Goal: Use online tool/utility: Utilize a website feature to perform a specific function

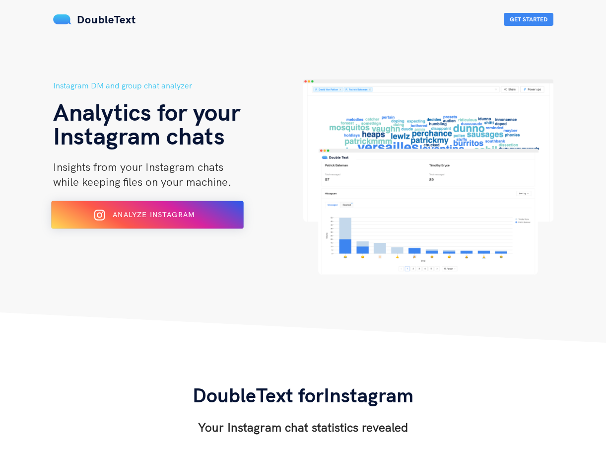
click at [179, 219] on div "Analyze Instagram" at bounding box center [147, 215] width 157 height 16
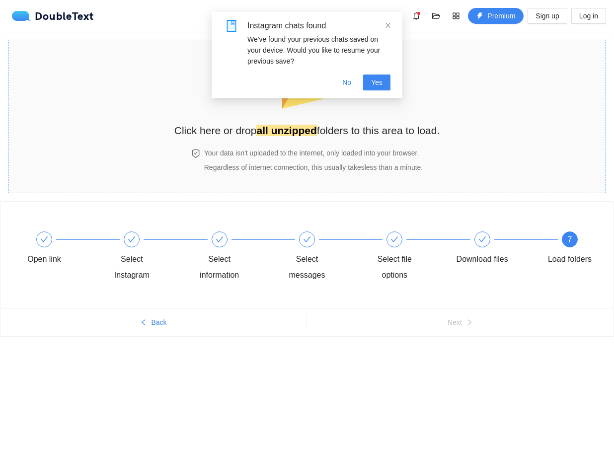
click at [375, 121] on div "📂 Click here or drop all unzipped folders to this area to load." at bounding box center [307, 94] width 266 height 88
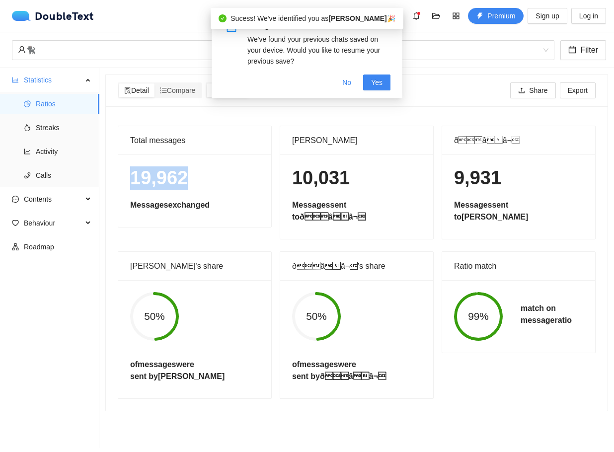
drag, startPoint x: 184, startPoint y: 181, endPoint x: 131, endPoint y: 179, distance: 53.2
click at [131, 179] on h1 "19,962" at bounding box center [194, 177] width 129 height 23
drag, startPoint x: 277, startPoint y: 178, endPoint x: 341, endPoint y: 180, distance: 63.6
click at [341, 180] on div "10,031 Messages sent to ðââ¬" at bounding box center [356, 196] width 153 height 84
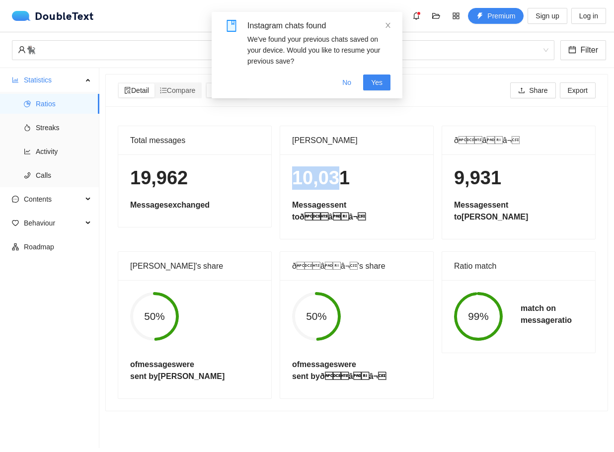
click at [341, 180] on h1 "10,031" at bounding box center [356, 177] width 129 height 23
drag, startPoint x: 497, startPoint y: 184, endPoint x: 502, endPoint y: 185, distance: 5.5
click at [501, 185] on h1 "9,931" at bounding box center [518, 177] width 129 height 23
click at [502, 185] on h1 "9,931" at bounding box center [518, 177] width 129 height 23
drag, startPoint x: 490, startPoint y: 257, endPoint x: 462, endPoint y: 256, distance: 28.3
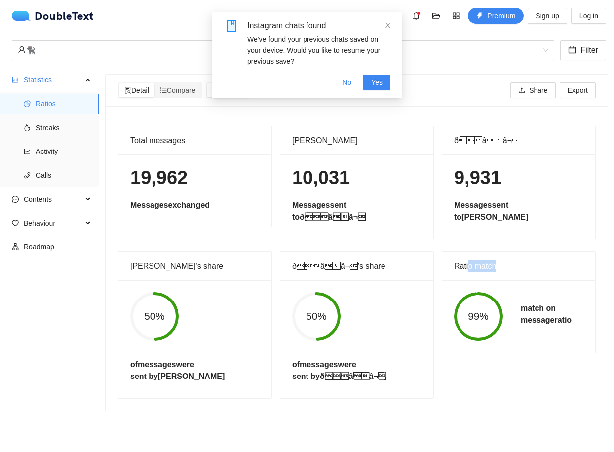
click at [462, 256] on div "Ratio match" at bounding box center [518, 266] width 129 height 28
drag, startPoint x: 180, startPoint y: 251, endPoint x: 139, endPoint y: 251, distance: 41.2
click at [139, 252] on div "[PERSON_NAME]'s share" at bounding box center [194, 266] width 129 height 28
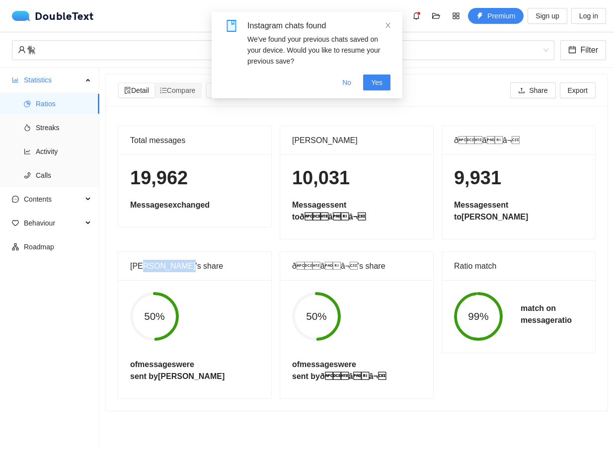
drag, startPoint x: 160, startPoint y: 259, endPoint x: 186, endPoint y: 262, distance: 26.0
click at [186, 262] on div "[PERSON_NAME]'s share" at bounding box center [194, 266] width 129 height 28
drag, startPoint x: 186, startPoint y: 262, endPoint x: 191, endPoint y: 259, distance: 6.2
click at [186, 262] on div "[PERSON_NAME]'s share" at bounding box center [194, 266] width 129 height 28
drag, startPoint x: 342, startPoint y: 258, endPoint x: 357, endPoint y: 258, distance: 15.9
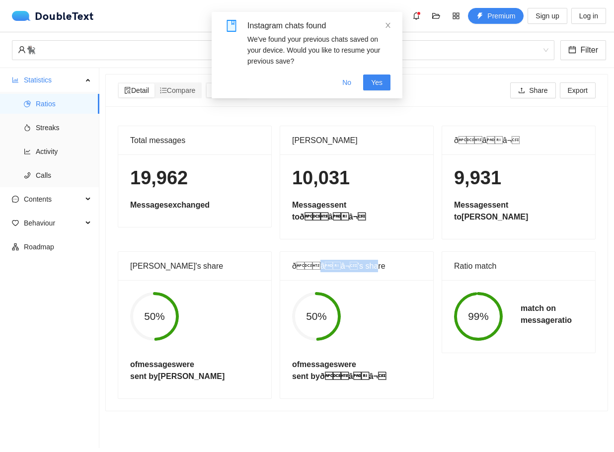
click at [357, 258] on div "ðââ¬'s share" at bounding box center [356, 266] width 129 height 28
drag, startPoint x: 319, startPoint y: 255, endPoint x: 281, endPoint y: 256, distance: 37.8
click at [281, 256] on div "ðââ¬'s share" at bounding box center [356, 266] width 153 height 29
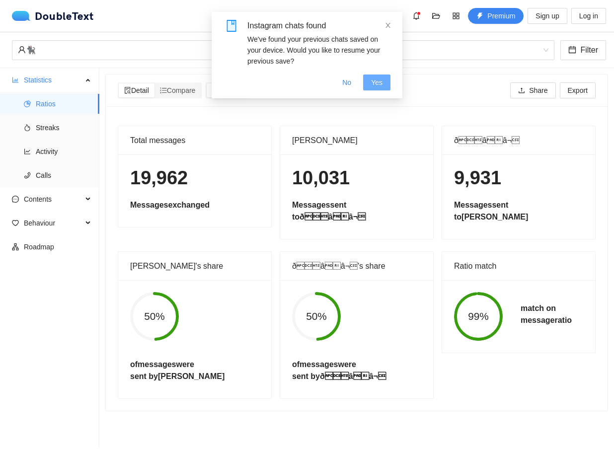
click at [378, 82] on span "Yes" at bounding box center [376, 82] width 11 height 11
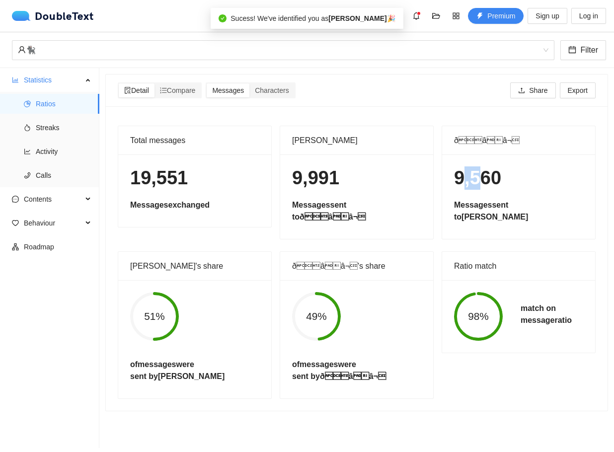
drag, startPoint x: 468, startPoint y: 176, endPoint x: 477, endPoint y: 177, distance: 9.4
click at [476, 177] on h1 "9,560" at bounding box center [518, 177] width 129 height 23
click at [477, 177] on h1 "9,560" at bounding box center [518, 177] width 129 height 23
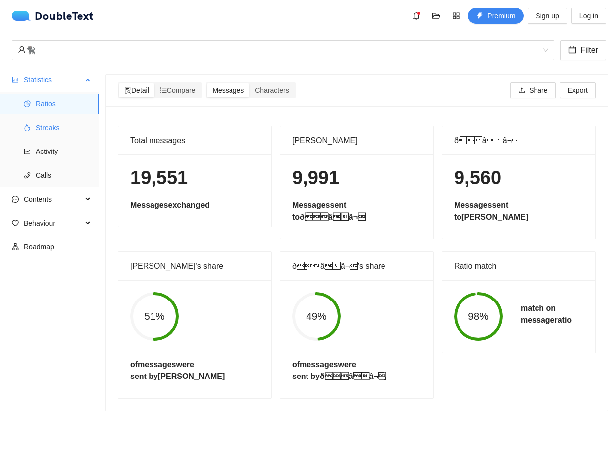
click at [61, 128] on span "Streaks" at bounding box center [64, 128] width 56 height 20
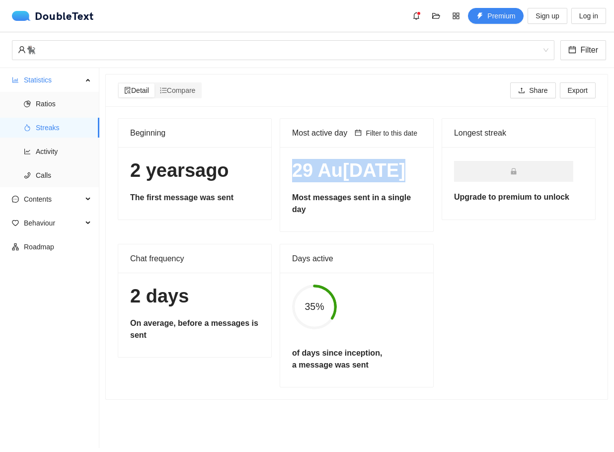
drag, startPoint x: 288, startPoint y: 168, endPoint x: 407, endPoint y: 171, distance: 118.7
click at [407, 171] on div "29 Au[DATE] messages sent in a single day" at bounding box center [356, 189] width 153 height 84
click at [385, 173] on h1 "29 Au[DATE]" at bounding box center [356, 170] width 129 height 23
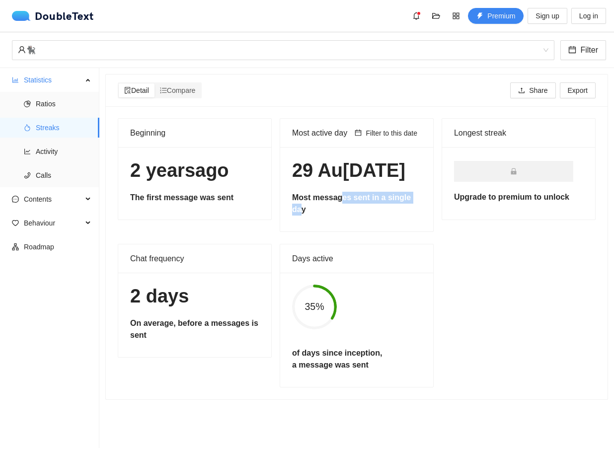
drag, startPoint x: 337, startPoint y: 202, endPoint x: 411, endPoint y: 201, distance: 73.5
click at [411, 201] on h5 "Most messages sent in a single day" at bounding box center [356, 204] width 129 height 24
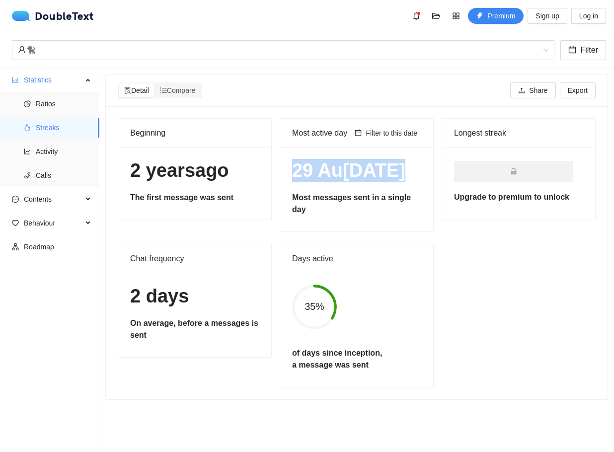
drag, startPoint x: 397, startPoint y: 175, endPoint x: 292, endPoint y: 177, distance: 105.3
click at [292, 177] on h1 "29 Au[DATE]" at bounding box center [356, 170] width 129 height 23
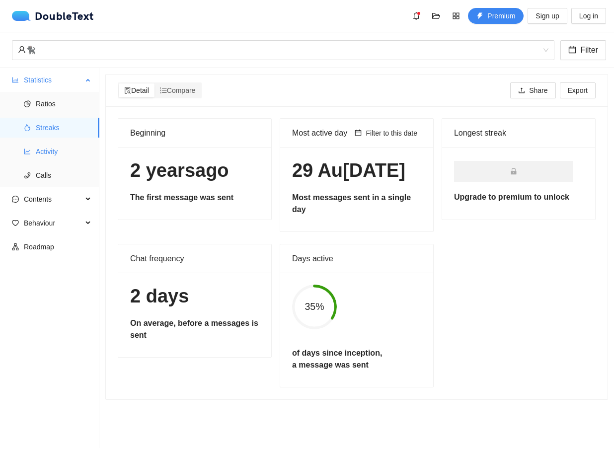
click at [46, 148] on span "Activity" at bounding box center [64, 151] width 56 height 20
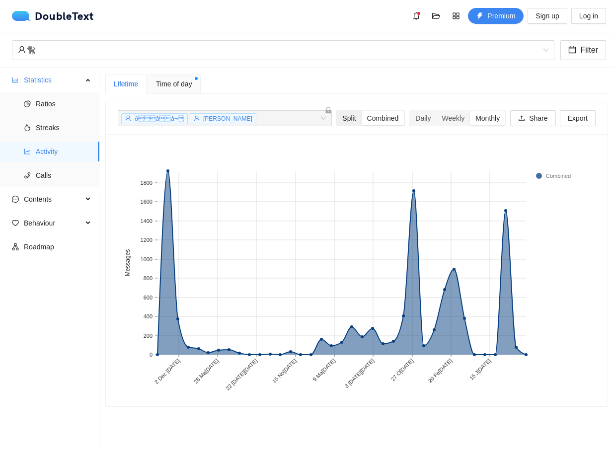
click at [338, 121] on div "Split" at bounding box center [349, 118] width 24 height 14
click at [337, 111] on input "Split" at bounding box center [337, 111] width 0 height 0
click at [41, 179] on span "Calls" at bounding box center [64, 175] width 56 height 20
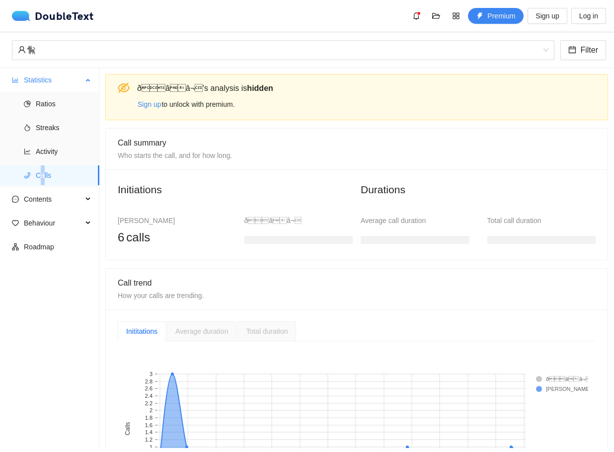
click at [41, 179] on span "Calls" at bounding box center [64, 175] width 56 height 20
click at [168, 212] on div "[PERSON_NAME] 6 calls ðââ¬" at bounding box center [235, 227] width 253 height 41
drag, startPoint x: 149, startPoint y: 237, endPoint x: 128, endPoint y: 241, distance: 21.7
click at [128, 241] on div "6 calls" at bounding box center [172, 237] width 109 height 19
click at [128, 241] on span "calls" at bounding box center [138, 237] width 24 height 19
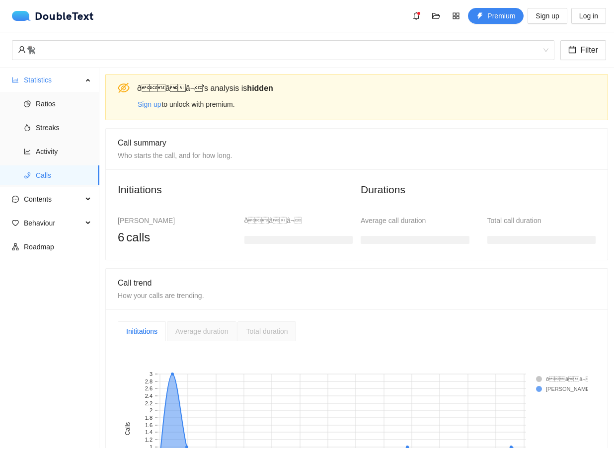
scroll to position [101, 0]
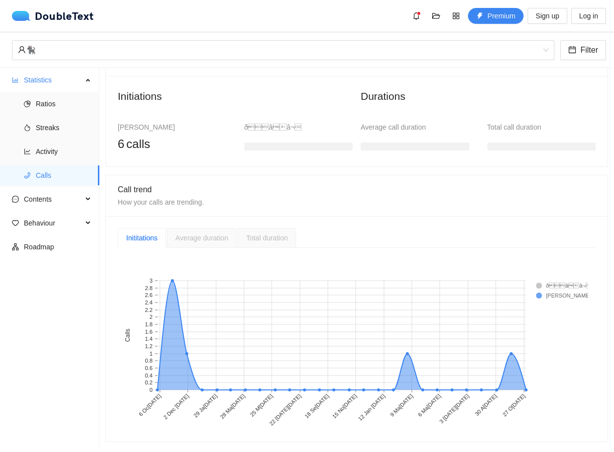
click at [512, 125] on div "Total call duration" at bounding box center [541, 138] width 109 height 33
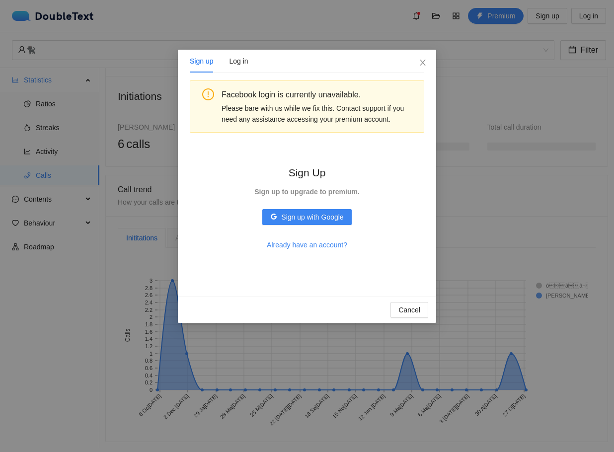
click at [329, 225] on div "Sign Up Sign up to upgrade to premium. Sign up with Google Already have an acco…" at bounding box center [306, 208] width 137 height 120
click at [329, 223] on button "Sign up with Google" at bounding box center [306, 217] width 89 height 16
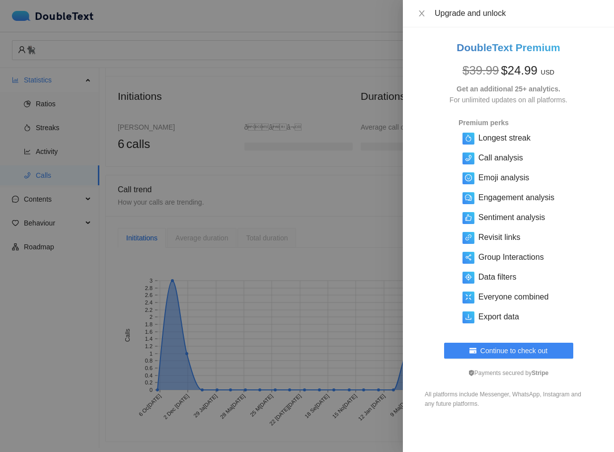
click at [358, 195] on div at bounding box center [307, 226] width 614 height 452
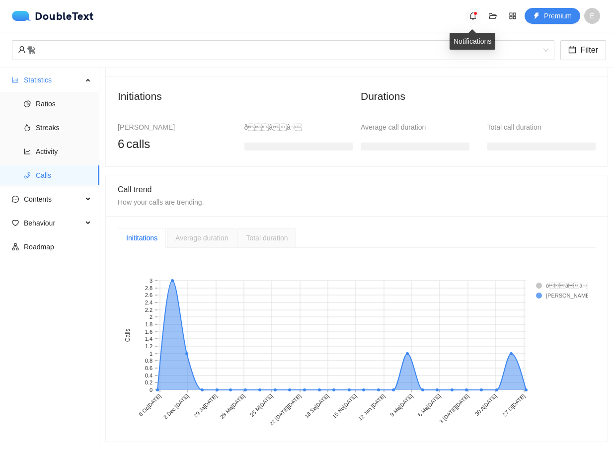
click at [468, 16] on span "bell" at bounding box center [472, 16] width 15 height 8
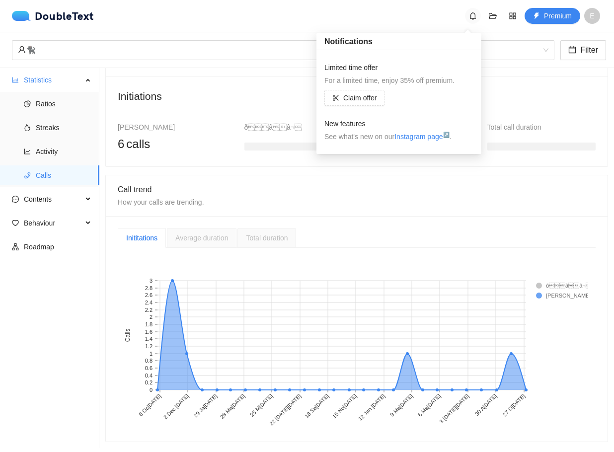
click at [468, 16] on span "bell" at bounding box center [472, 16] width 15 height 8
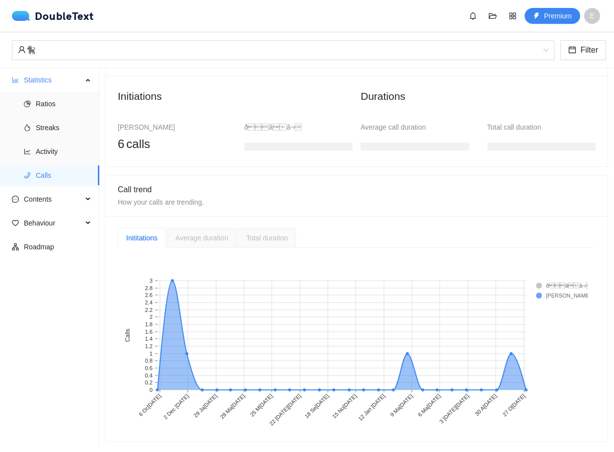
click at [513, 122] on div "Total call duration" at bounding box center [541, 127] width 109 height 11
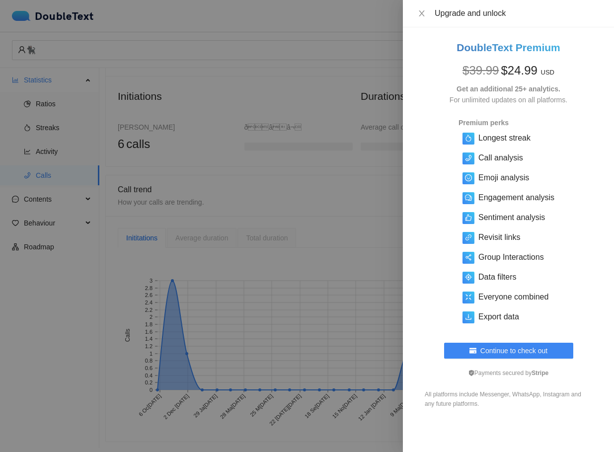
click at [350, 116] on div at bounding box center [307, 226] width 614 height 452
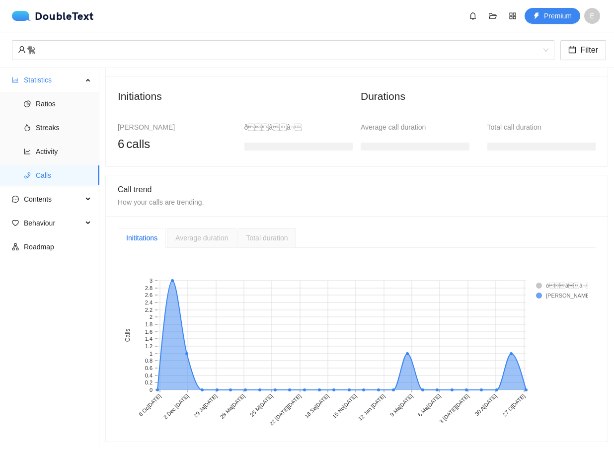
click at [374, 122] on div "Average call duration" at bounding box center [414, 127] width 109 height 11
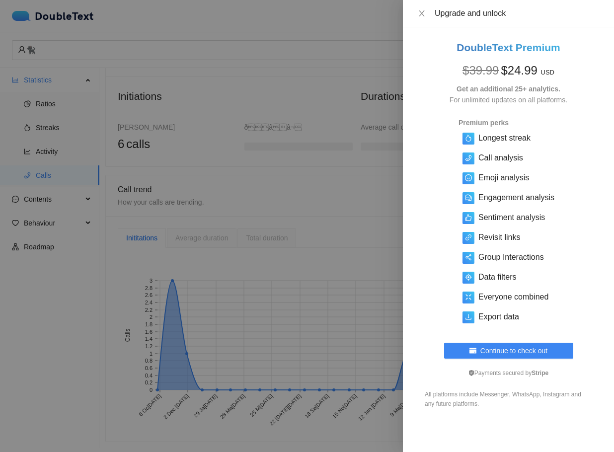
click at [343, 118] on div at bounding box center [307, 226] width 614 height 452
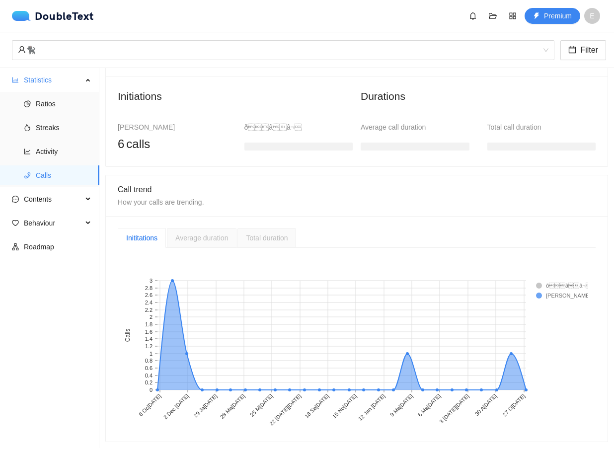
click at [256, 122] on div "ðââ¬" at bounding box center [298, 127] width 109 height 11
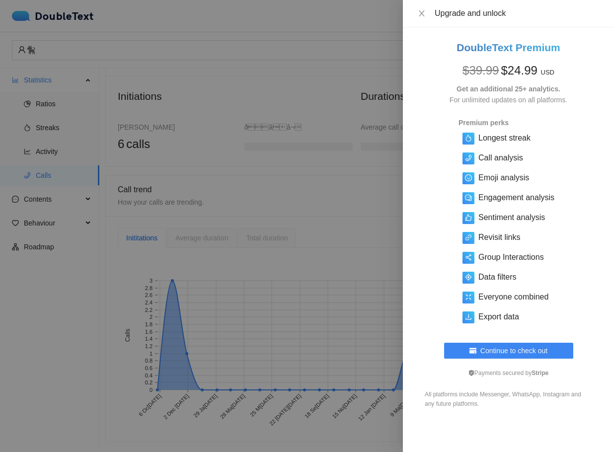
click at [203, 124] on div at bounding box center [307, 226] width 614 height 452
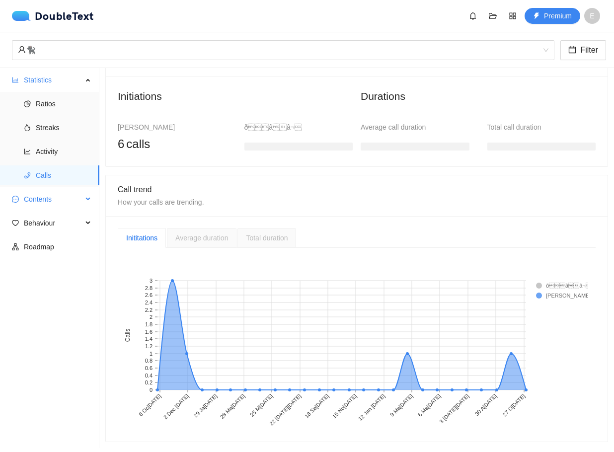
click at [64, 198] on span "Contents" at bounding box center [53, 199] width 59 height 20
click at [50, 217] on span "Word Cloud" at bounding box center [64, 223] width 56 height 20
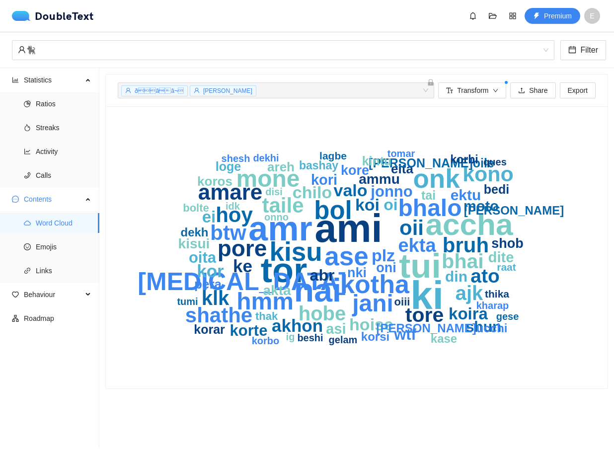
click at [357, 229] on text "ami" at bounding box center [348, 228] width 68 height 44
click at [51, 250] on span "Emojis" at bounding box center [64, 247] width 56 height 20
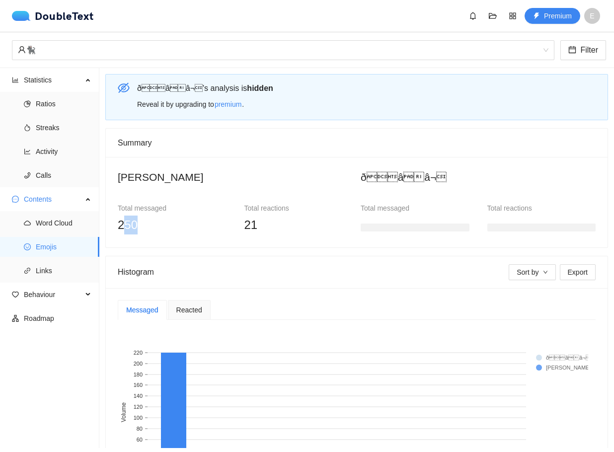
drag, startPoint x: 121, startPoint y: 227, endPoint x: 143, endPoint y: 227, distance: 21.9
click at [143, 227] on div "250" at bounding box center [172, 224] width 109 height 19
drag, startPoint x: 232, startPoint y: 225, endPoint x: 252, endPoint y: 226, distance: 19.9
click at [252, 226] on div "Total messaged 250 Total reactions 21" at bounding box center [235, 215] width 253 height 40
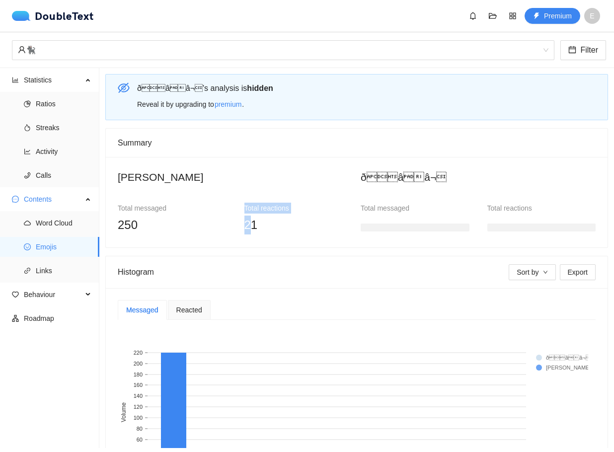
click at [252, 226] on span "21" at bounding box center [250, 224] width 13 height 13
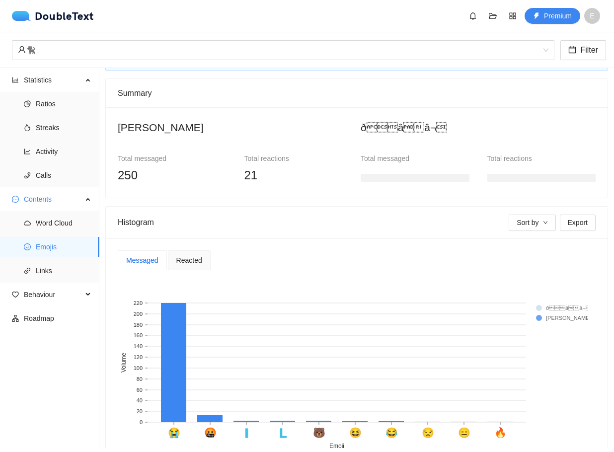
scroll to position [99, 0]
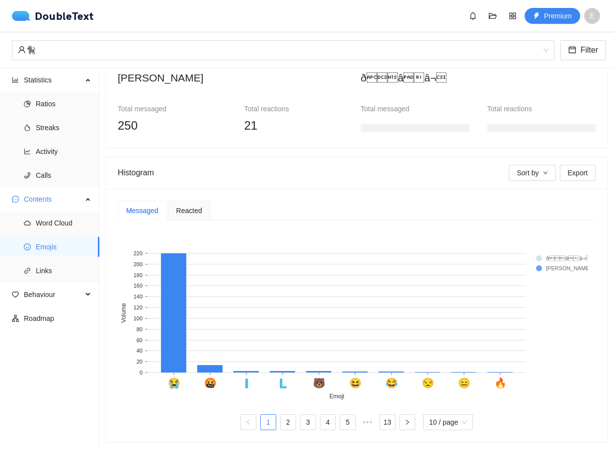
click at [385, 84] on h2 "ðââ¬" at bounding box center [477, 78] width 235 height 16
click at [285, 415] on link "2" at bounding box center [288, 421] width 15 height 15
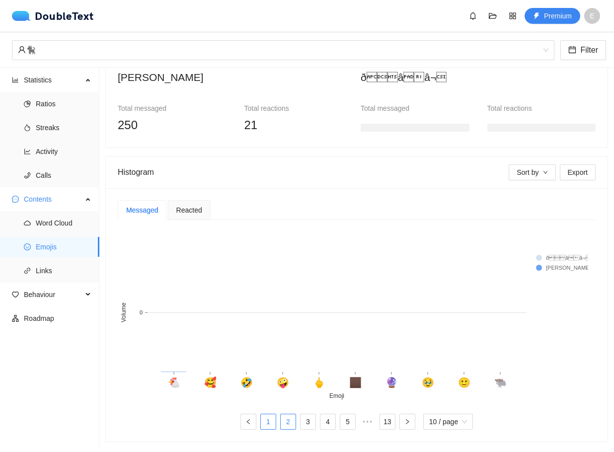
click at [270, 414] on link "1" at bounding box center [268, 421] width 15 height 15
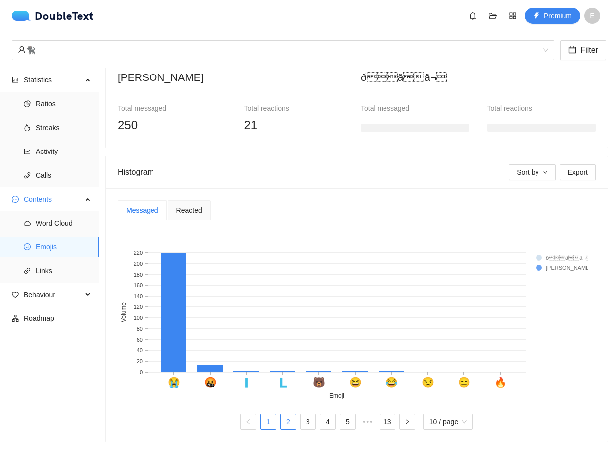
click at [281, 415] on link "2" at bounding box center [288, 421] width 15 height 15
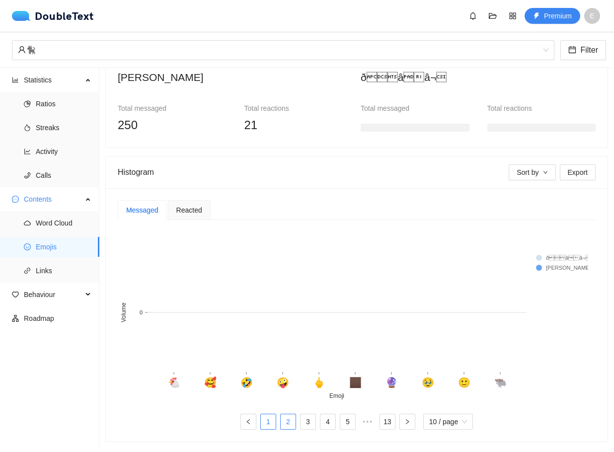
click at [270, 420] on link "1" at bounding box center [268, 421] width 15 height 15
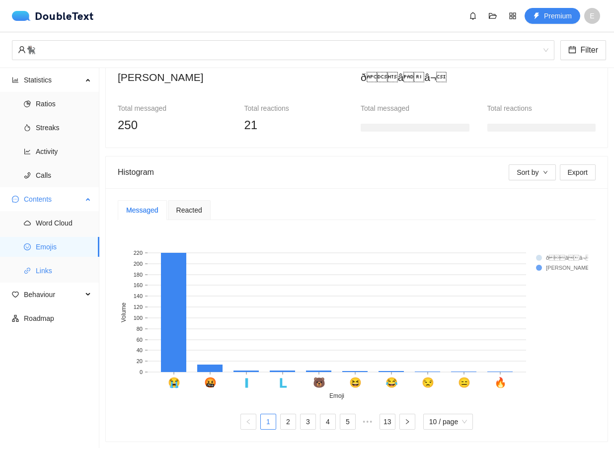
click at [54, 269] on span "Links" at bounding box center [64, 271] width 56 height 20
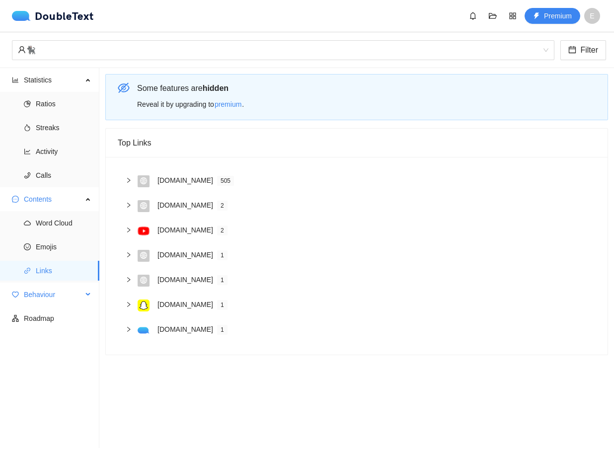
click at [32, 290] on span "Behaviour" at bounding box center [53, 294] width 59 height 20
click at [41, 313] on span "Engagement" at bounding box center [64, 318] width 56 height 20
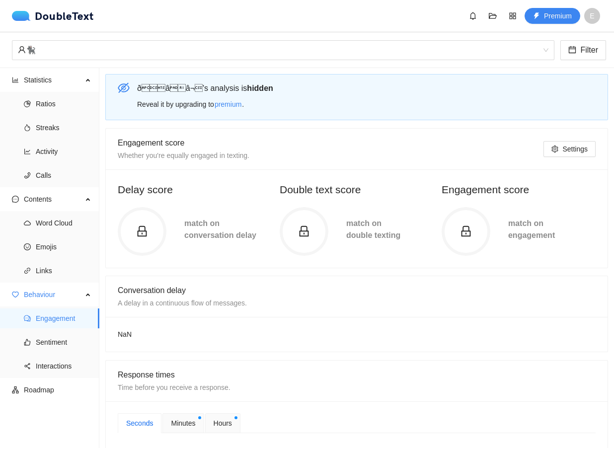
scroll to position [50, 0]
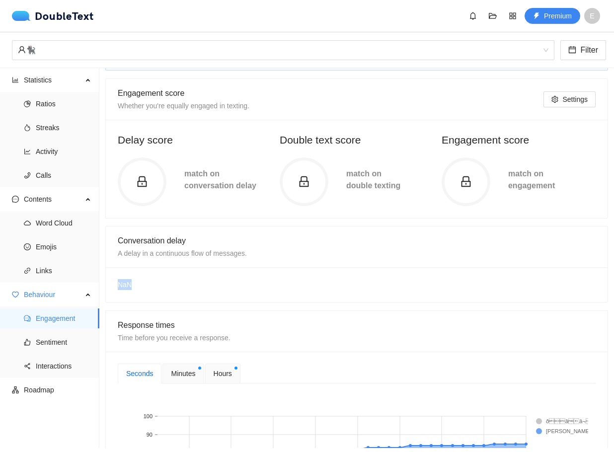
drag, startPoint x: 153, startPoint y: 285, endPoint x: 120, endPoint y: 282, distance: 33.0
click at [120, 282] on div "NaN" at bounding box center [356, 284] width 501 height 35
drag, startPoint x: 159, startPoint y: 256, endPoint x: 134, endPoint y: 254, distance: 25.4
click at [134, 254] on span "A delay in a continuous flow of messages." at bounding box center [182, 253] width 129 height 8
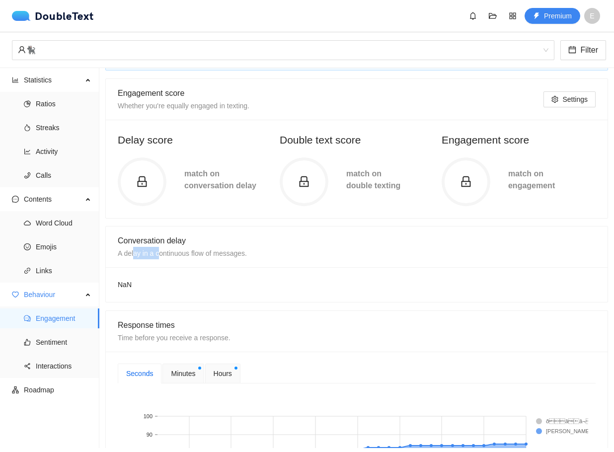
click at [134, 254] on span "A delay in a continuous flow of messages." at bounding box center [182, 253] width 129 height 8
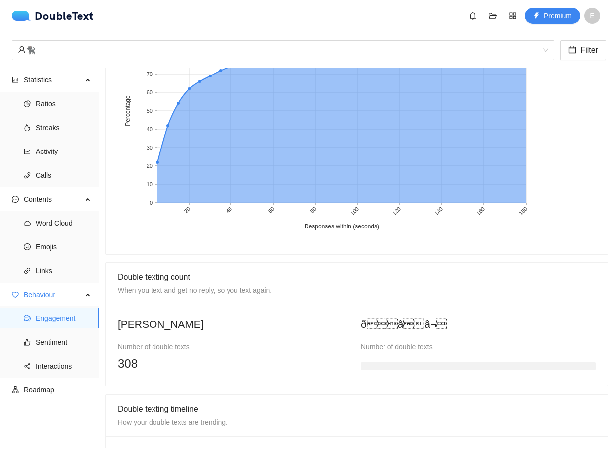
scroll to position [496, 0]
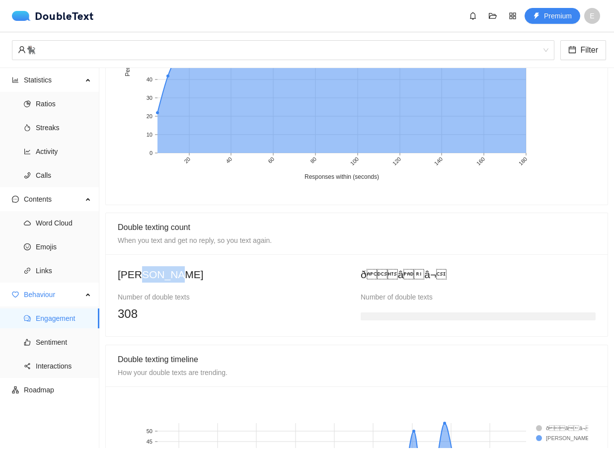
drag, startPoint x: 163, startPoint y: 279, endPoint x: 140, endPoint y: 282, distance: 23.1
click at [140, 282] on div "[PERSON_NAME]" at bounding box center [235, 277] width 235 height 22
drag, startPoint x: 154, startPoint y: 301, endPoint x: 174, endPoint y: 304, distance: 20.5
click at [173, 304] on div "Number of double texts 308" at bounding box center [235, 307] width 235 height 32
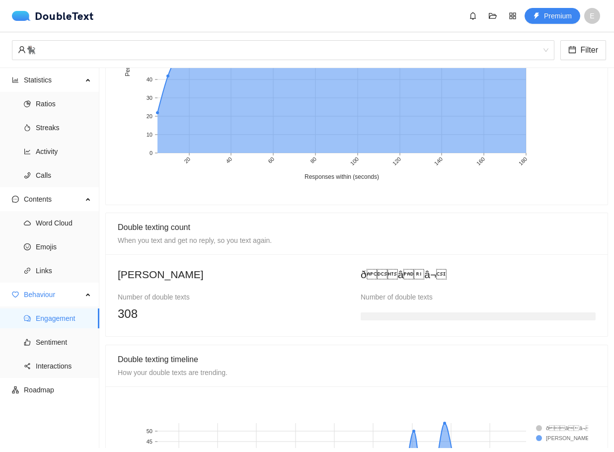
click at [174, 304] on div "Number of double texts 308" at bounding box center [235, 307] width 235 height 32
drag, startPoint x: 365, startPoint y: 295, endPoint x: 390, endPoint y: 296, distance: 24.9
click at [390, 296] on div "[PERSON_NAME] Number of double texts 308 ðââ¬ Number of double texts" at bounding box center [357, 295] width 486 height 59
click at [393, 296] on div "Number of double texts" at bounding box center [477, 296] width 235 height 11
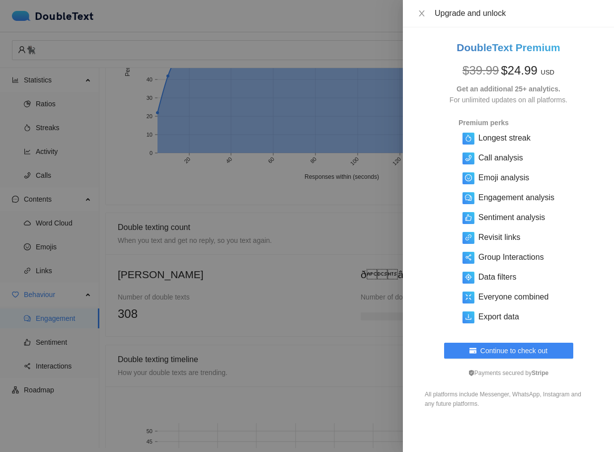
click at [342, 298] on div at bounding box center [307, 226] width 614 height 452
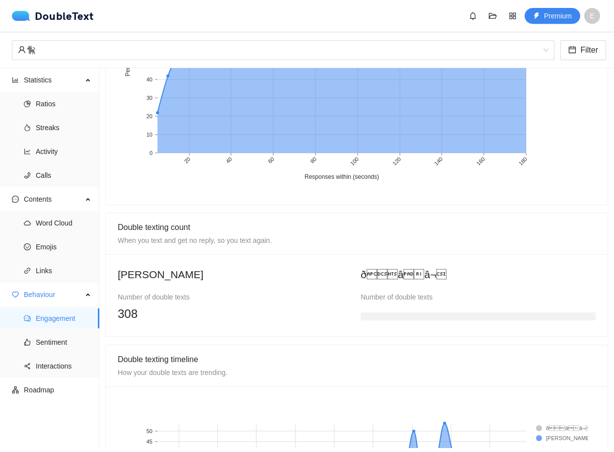
click at [140, 317] on div "308" at bounding box center [235, 313] width 235 height 19
click at [145, 291] on div "Number of double texts" at bounding box center [235, 296] width 235 height 11
click at [142, 295] on div "Number of double texts" at bounding box center [235, 296] width 235 height 11
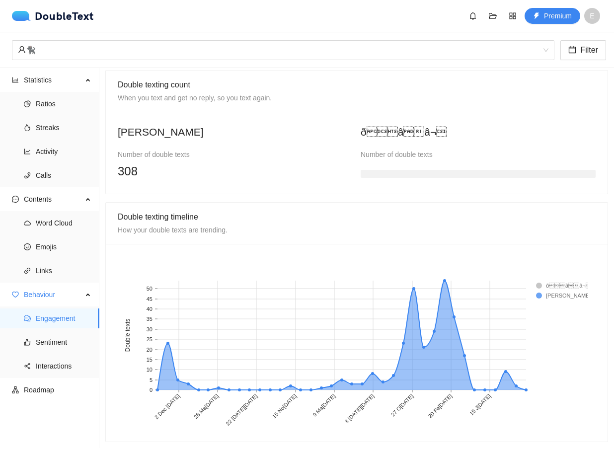
scroll to position [646, 0]
click at [51, 338] on span "Sentiment" at bounding box center [64, 342] width 56 height 20
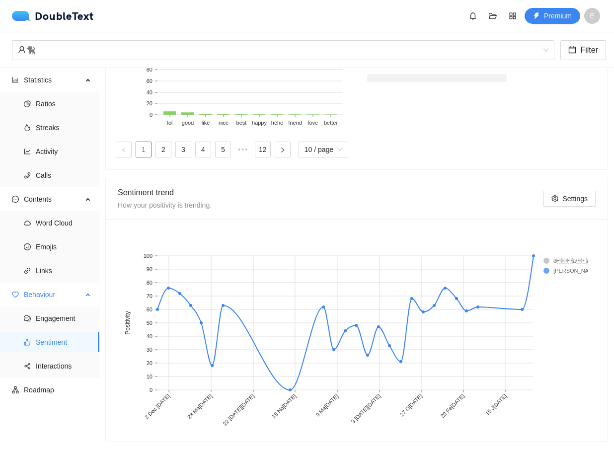
scroll to position [446, 0]
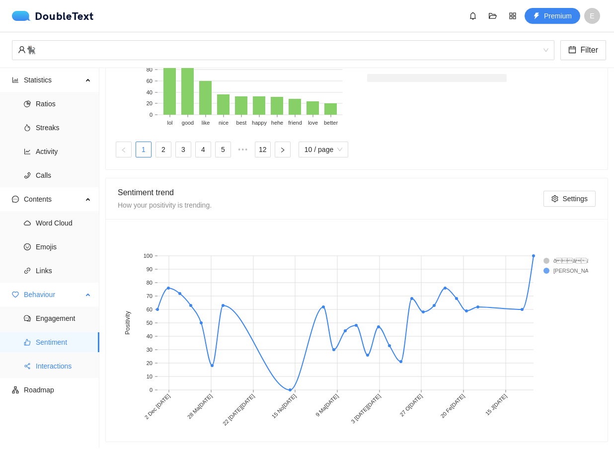
click at [57, 373] on span "Interactions" at bounding box center [64, 366] width 56 height 20
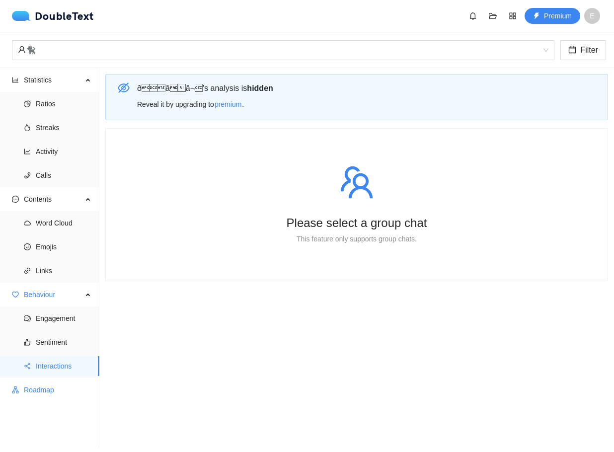
click at [47, 385] on span "Roadmap" at bounding box center [58, 390] width 68 height 20
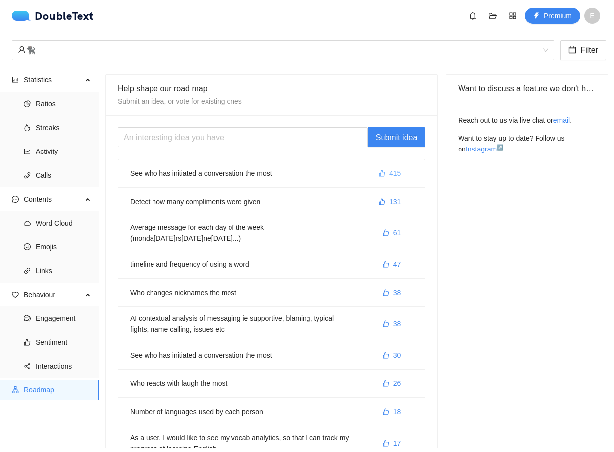
click at [389, 178] on span "415" at bounding box center [394, 173] width 11 height 11
click at [24, 14] on img at bounding box center [23, 16] width 23 height 10
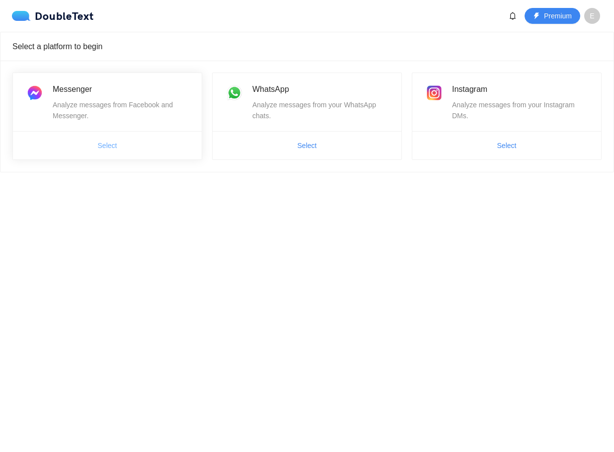
click at [96, 144] on button "Select" at bounding box center [107, 146] width 35 height 16
click at [469, 141] on span "Select" at bounding box center [506, 146] width 189 height 16
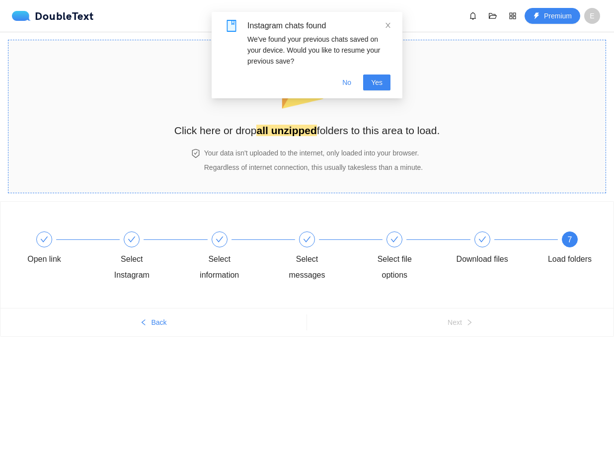
click at [327, 149] on h4 "Your data isn't uploaded to the internet, only loaded into your browser." at bounding box center [313, 152] width 218 height 11
click at [292, 146] on div "📂 Click here or drop all unzipped folders to this area to load. Your data isn't…" at bounding box center [307, 116] width 266 height 133
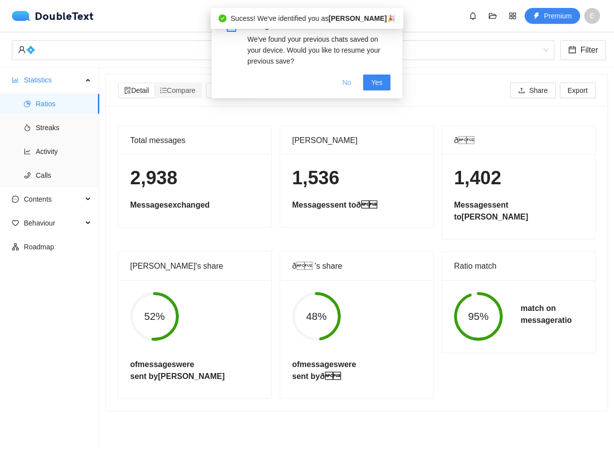
click at [346, 81] on span "No" at bounding box center [346, 82] width 9 height 11
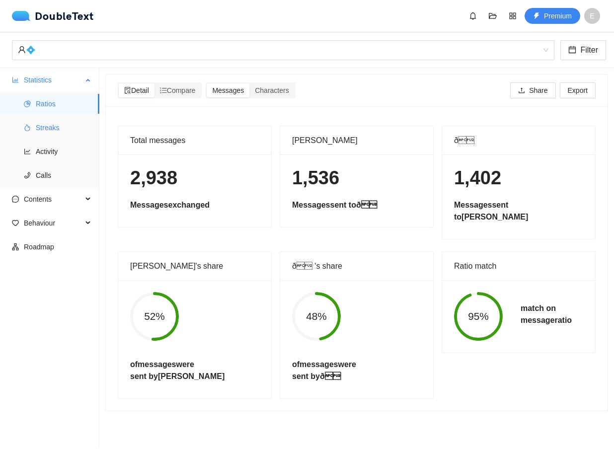
click at [43, 131] on span "Streaks" at bounding box center [64, 128] width 56 height 20
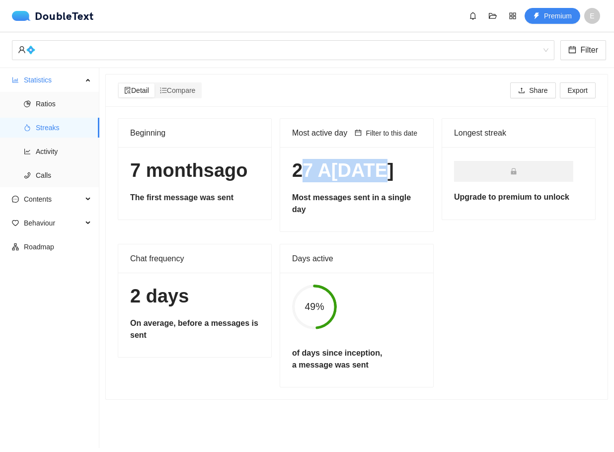
drag, startPoint x: 295, startPoint y: 179, endPoint x: 372, endPoint y: 180, distance: 76.5
click at [371, 180] on h1 "27 A[DATE]" at bounding box center [356, 170] width 129 height 23
click at [374, 180] on h1 "27 A[DATE]" at bounding box center [356, 170] width 129 height 23
drag, startPoint x: 394, startPoint y: 174, endPoint x: 291, endPoint y: 178, distance: 103.4
click at [292, 178] on h1 "27 A[DATE]" at bounding box center [356, 170] width 129 height 23
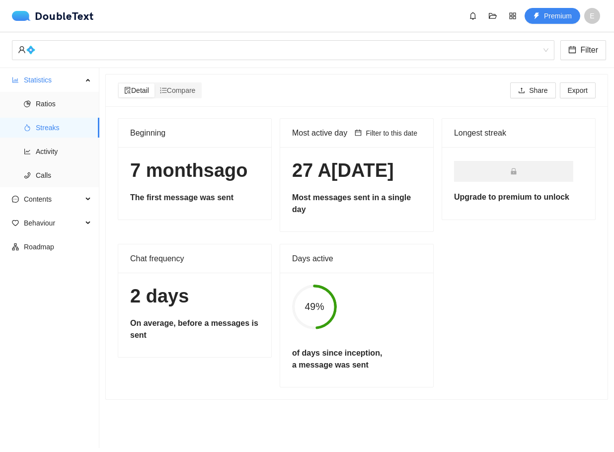
click at [292, 178] on h1 "27 A[DATE]" at bounding box center [356, 170] width 129 height 23
drag, startPoint x: 290, startPoint y: 203, endPoint x: 403, endPoint y: 207, distance: 112.8
click at [403, 207] on div "27 A[DATE]t messages sent in a single day" at bounding box center [356, 189] width 153 height 84
drag, startPoint x: 324, startPoint y: 242, endPoint x: 293, endPoint y: 250, distance: 31.9
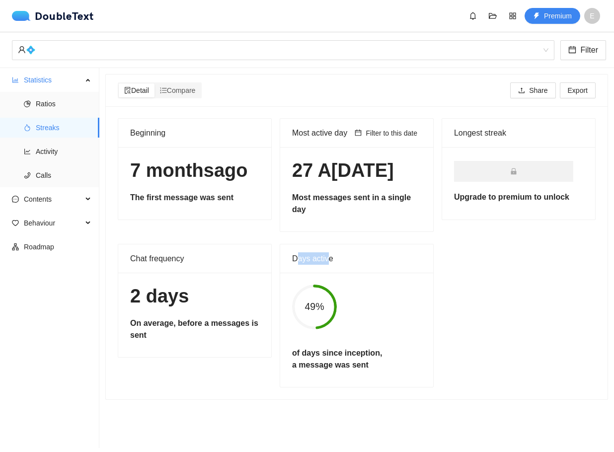
click at [293, 250] on div "Days active" at bounding box center [356, 258] width 129 height 28
drag, startPoint x: 222, startPoint y: 256, endPoint x: 153, endPoint y: 259, distance: 69.6
click at [153, 259] on div "Chat frequency" at bounding box center [194, 258] width 129 height 28
click at [141, 257] on div "Chat frequency" at bounding box center [194, 258] width 129 height 28
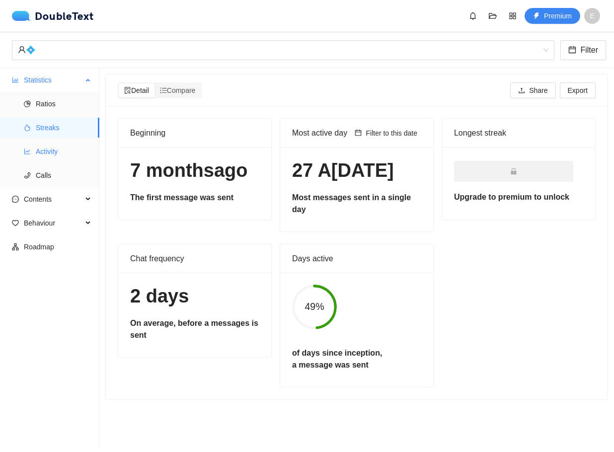
click at [42, 153] on span "Activity" at bounding box center [64, 151] width 56 height 20
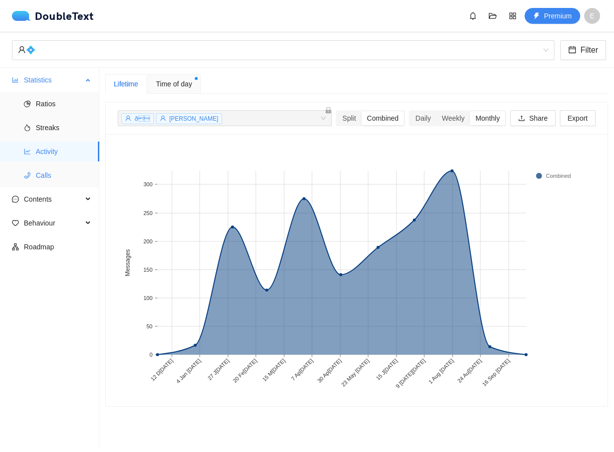
click at [51, 180] on span "Calls" at bounding box center [64, 175] width 56 height 20
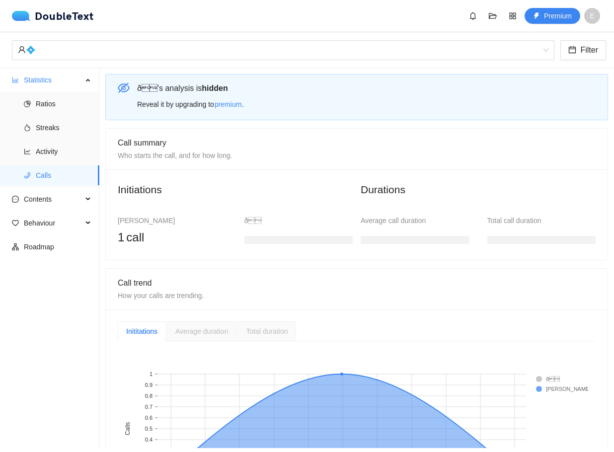
scroll to position [99, 0]
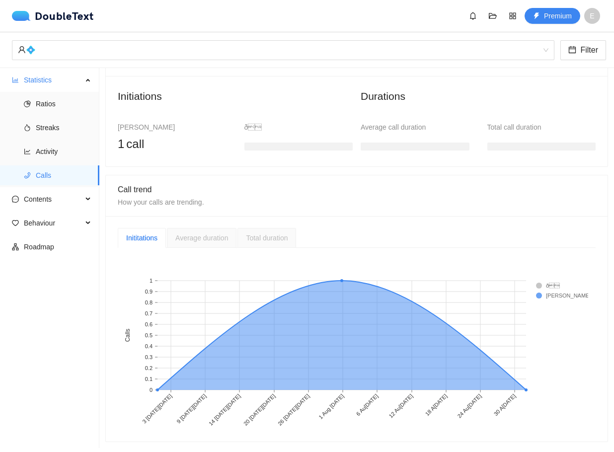
click at [189, 234] on span "Average duration" at bounding box center [201, 238] width 53 height 8
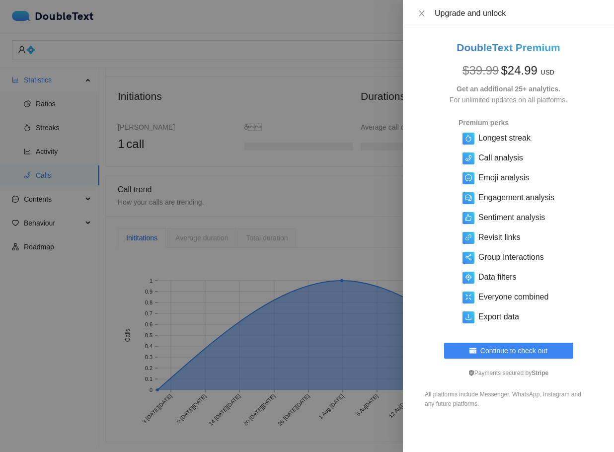
click at [219, 237] on div at bounding box center [307, 226] width 614 height 452
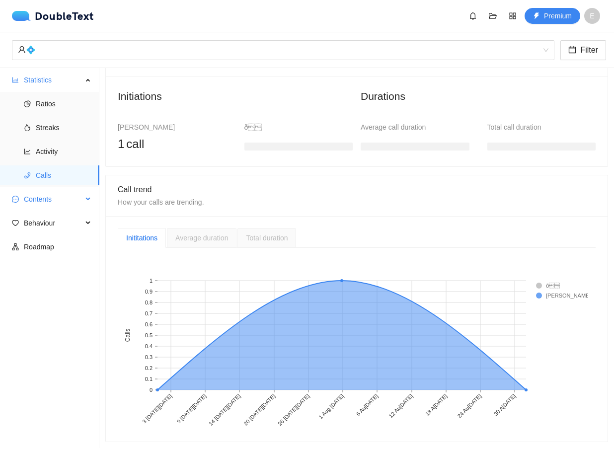
click at [34, 190] on span "Contents" at bounding box center [53, 199] width 59 height 20
click at [50, 226] on span "Word Cloud" at bounding box center [64, 223] width 56 height 20
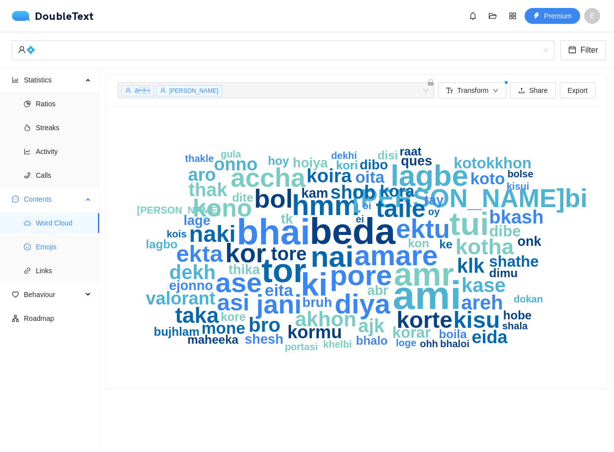
click at [53, 245] on span "Emojis" at bounding box center [64, 247] width 56 height 20
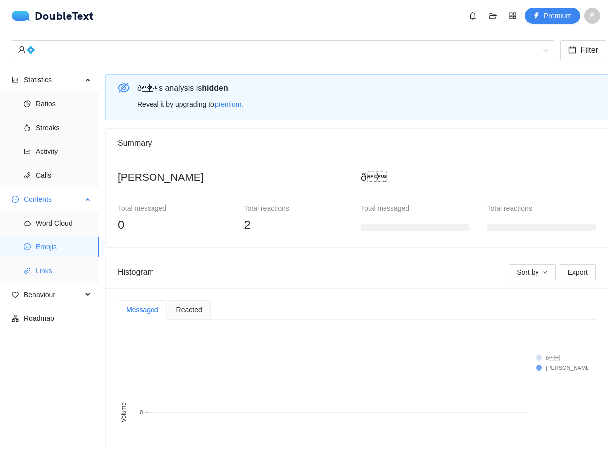
click at [54, 265] on span "Links" at bounding box center [64, 271] width 56 height 20
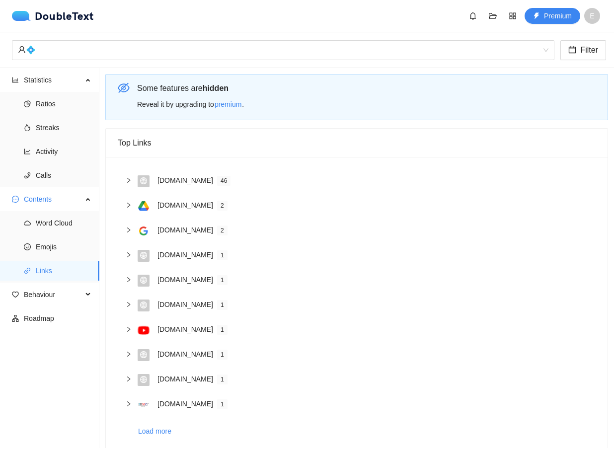
scroll to position [17, 0]
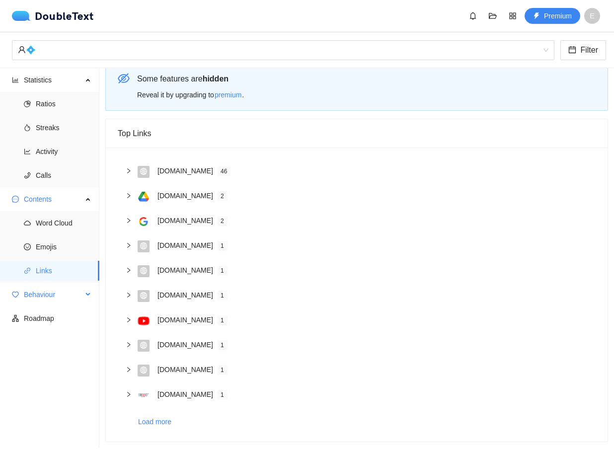
click at [43, 287] on span "Behaviour" at bounding box center [53, 294] width 59 height 20
click at [60, 314] on span "Engagement" at bounding box center [64, 318] width 56 height 20
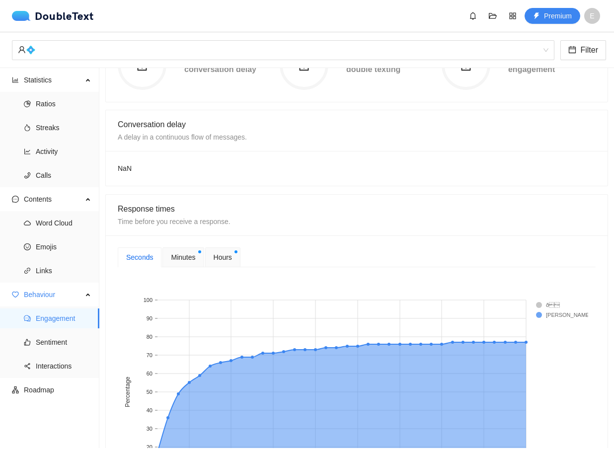
scroll to position [215, 0]
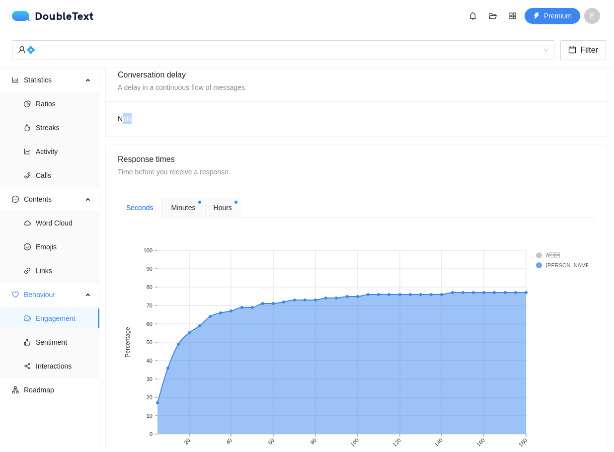
drag, startPoint x: 135, startPoint y: 122, endPoint x: 123, endPoint y: 120, distance: 12.2
click at [123, 120] on div "NaN" at bounding box center [356, 118] width 501 height 35
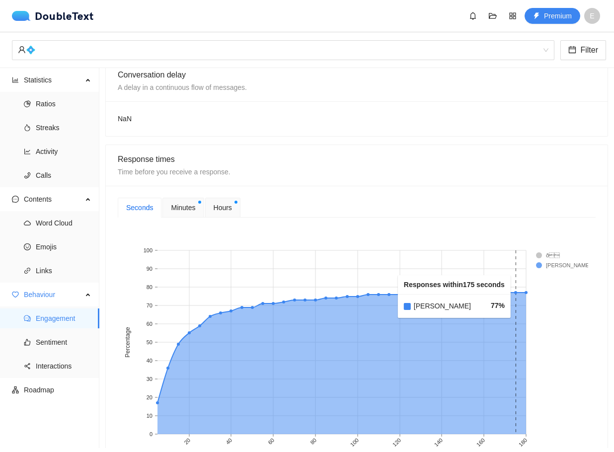
scroll to position [315, 0]
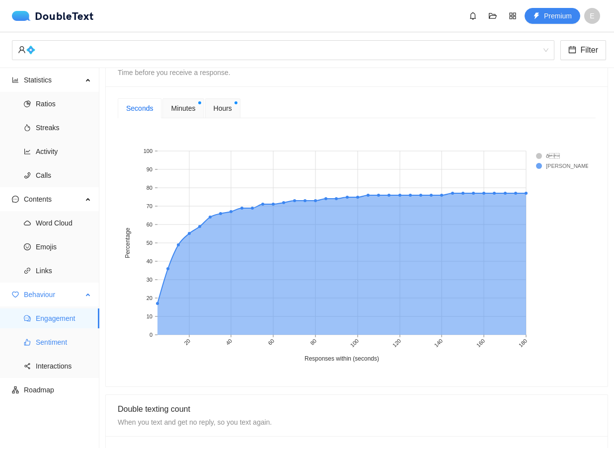
click at [69, 339] on span "Sentiment" at bounding box center [64, 342] width 56 height 20
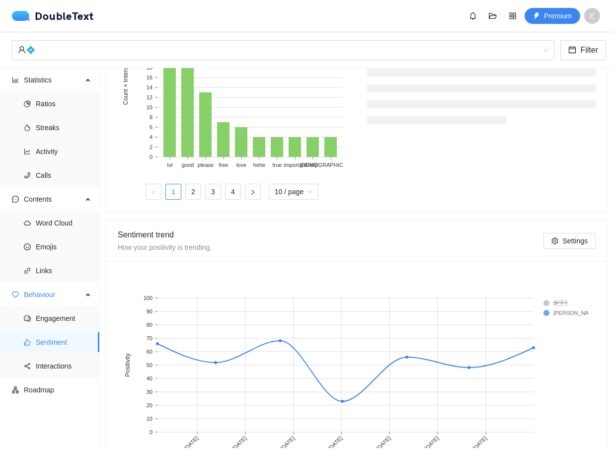
scroll to position [297, 0]
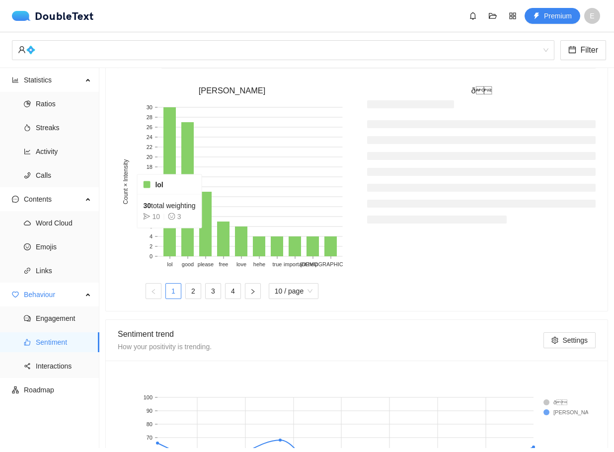
click at [171, 235] on rect at bounding box center [169, 181] width 12 height 149
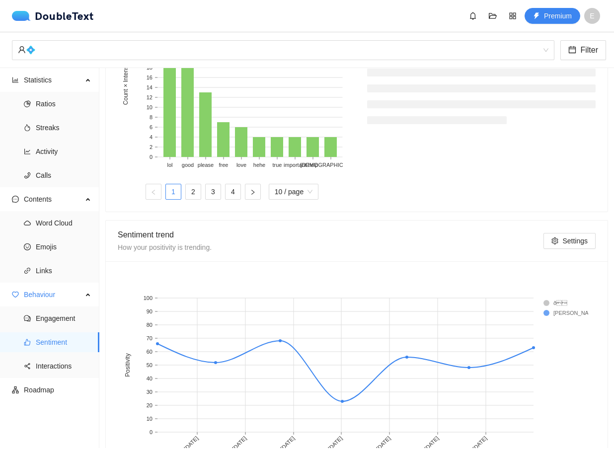
scroll to position [446, 0]
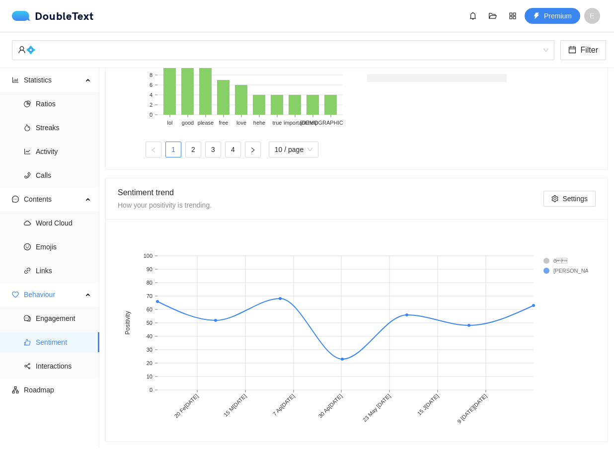
click at [544, 256] on rect at bounding box center [563, 261] width 40 height 10
click at [543, 256] on rect at bounding box center [563, 261] width 40 height 10
click at [549, 256] on rect at bounding box center [563, 261] width 40 height 10
click at [564, 193] on span "Settings" at bounding box center [574, 198] width 25 height 11
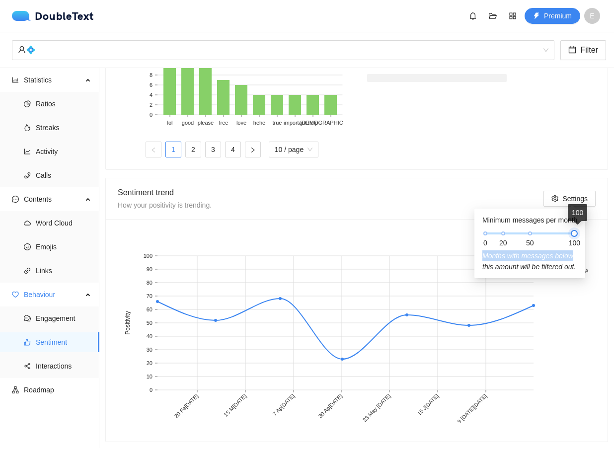
drag, startPoint x: 507, startPoint y: 232, endPoint x: 567, endPoint y: 249, distance: 62.1
click at [567, 249] on div "Minimum messages per month 0 20 50 100 Months with messages below this amount w…" at bounding box center [529, 243] width 95 height 58
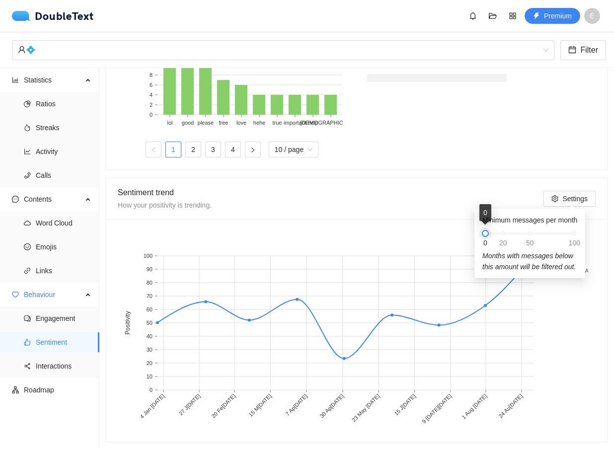
click at [391, 169] on div "ð 's analysis is hidden Reveal it by upgrading to premium . Sentiment summary…" at bounding box center [356, 38] width 502 height 807
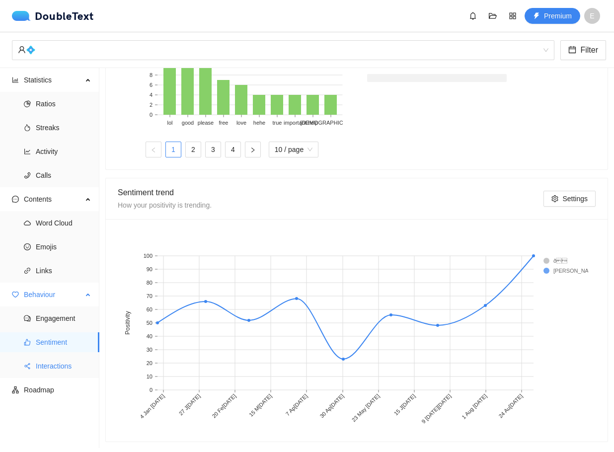
click at [61, 358] on span "Interactions" at bounding box center [64, 366] width 56 height 20
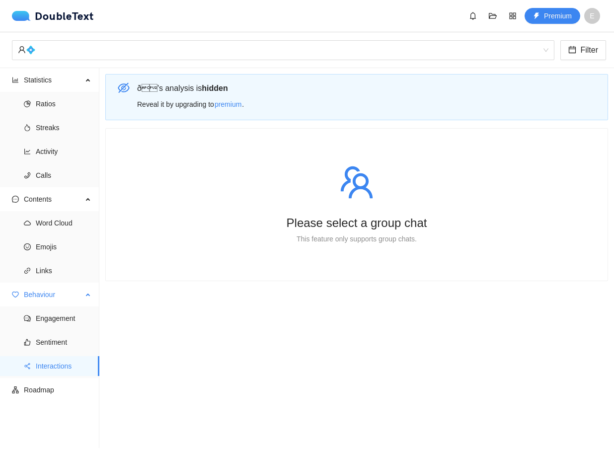
click at [41, 377] on ul "Engagement Sentiment Interactions" at bounding box center [49, 341] width 99 height 71
click at [386, 219] on div "Please select a group chat" at bounding box center [357, 222] width 446 height 21
click at [291, 15] on div "DoubleText Premium E" at bounding box center [309, 16] width 594 height 16
click at [25, 12] on img at bounding box center [23, 16] width 23 height 10
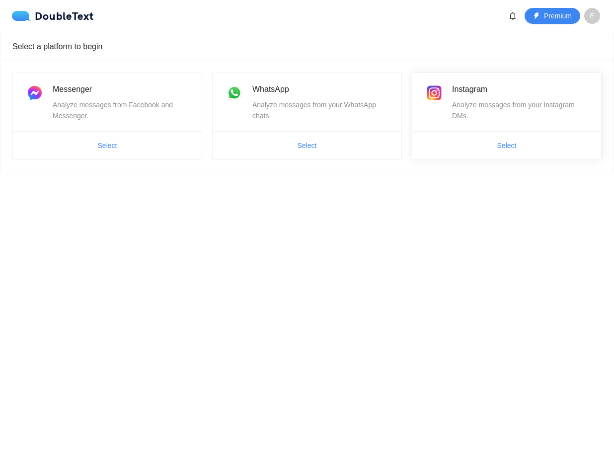
click at [477, 141] on span "Select" at bounding box center [506, 146] width 189 height 16
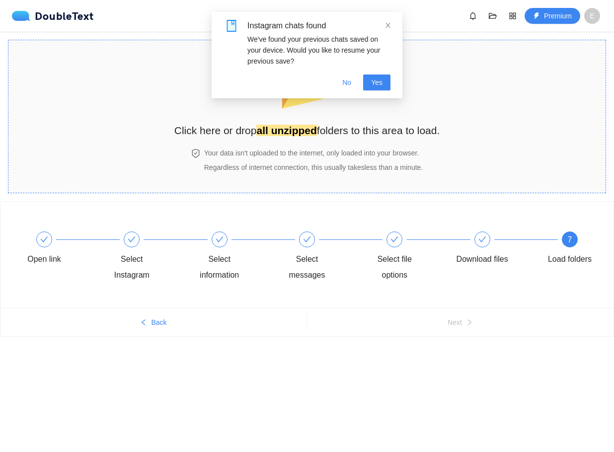
click at [235, 145] on div "📂 Click here or drop all unzipped folders to this area to load. Your data isn't…" at bounding box center [307, 116] width 266 height 133
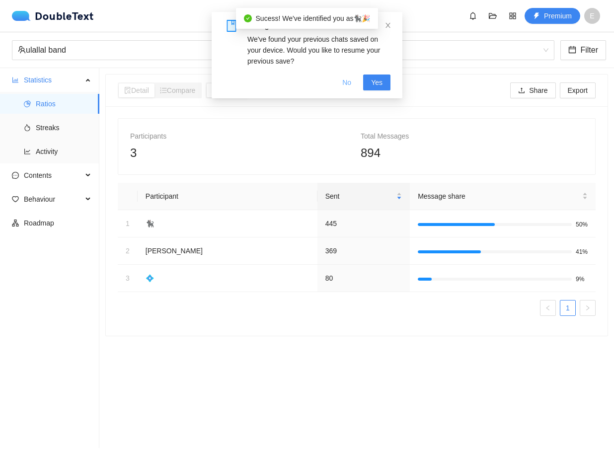
click at [347, 80] on span "No" at bounding box center [346, 82] width 9 height 11
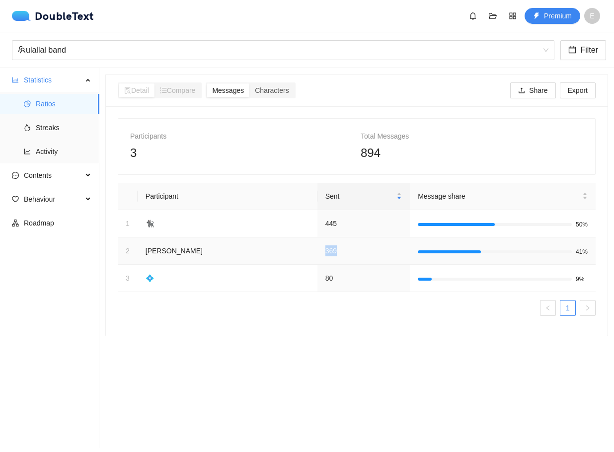
drag, startPoint x: 315, startPoint y: 258, endPoint x: 286, endPoint y: 260, distance: 29.3
click at [317, 260] on td "369" at bounding box center [363, 250] width 92 height 27
click at [50, 129] on span "Streaks" at bounding box center [64, 128] width 56 height 20
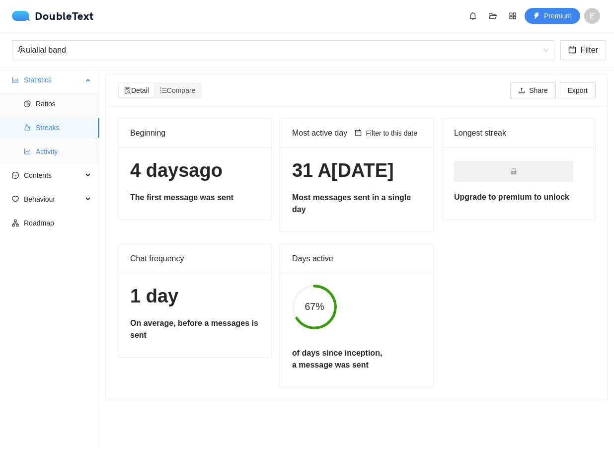
click at [59, 153] on span "Activity" at bounding box center [64, 151] width 56 height 20
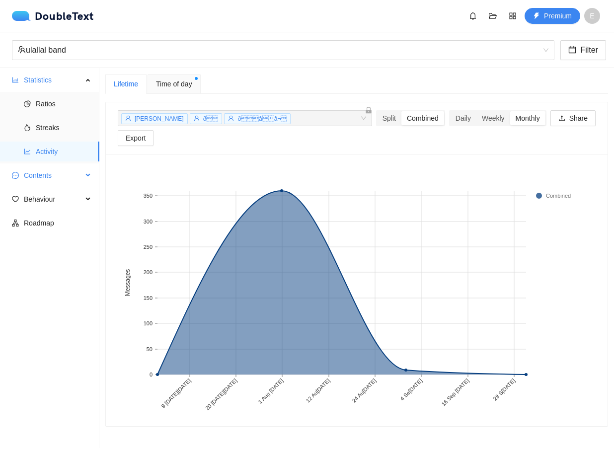
click at [43, 170] on span "Contents" at bounding box center [53, 175] width 59 height 20
click at [49, 202] on span "Word Cloud" at bounding box center [64, 199] width 56 height 20
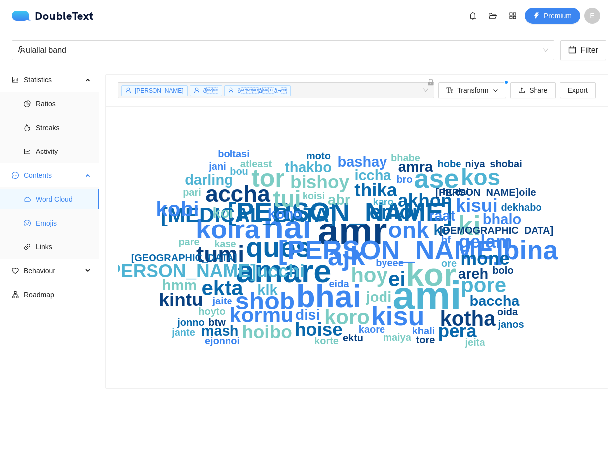
click at [54, 223] on span "Emojis" at bounding box center [64, 223] width 56 height 20
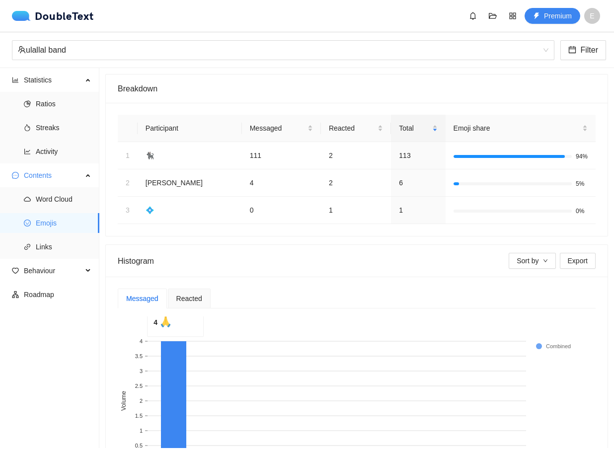
scroll to position [96, 0]
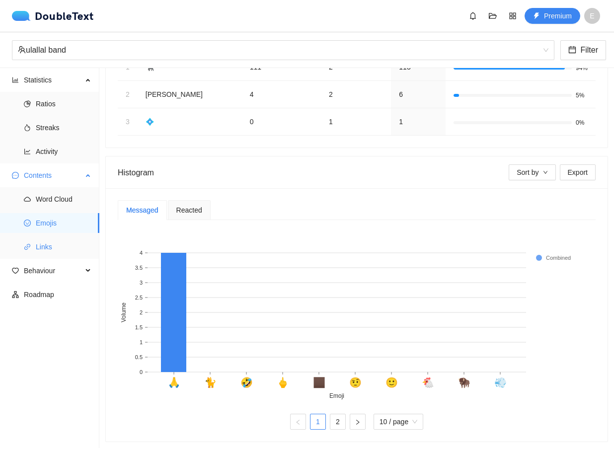
click at [44, 238] on span "Links" at bounding box center [64, 247] width 56 height 20
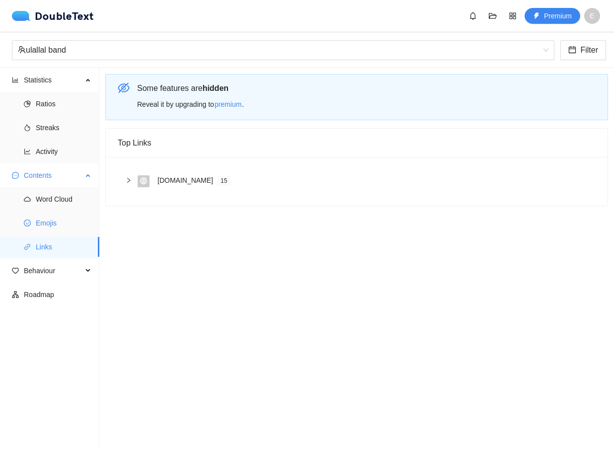
click at [42, 233] on span "Emojis" at bounding box center [64, 223] width 56 height 20
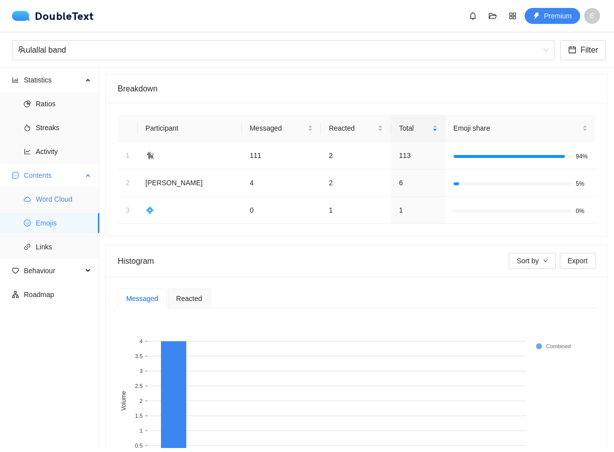
click at [46, 203] on span "Word Cloud" at bounding box center [64, 199] width 56 height 20
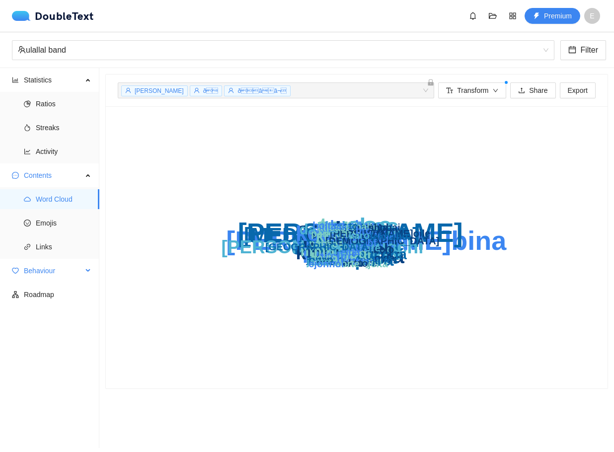
click at [52, 266] on span "Behaviour" at bounding box center [53, 271] width 59 height 20
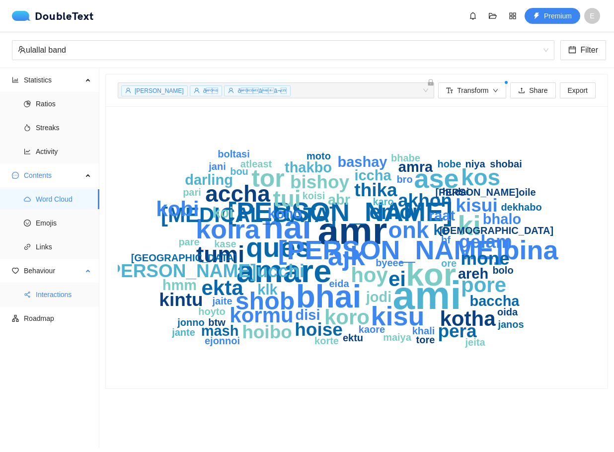
click at [56, 294] on span "Interactions" at bounding box center [64, 294] width 56 height 20
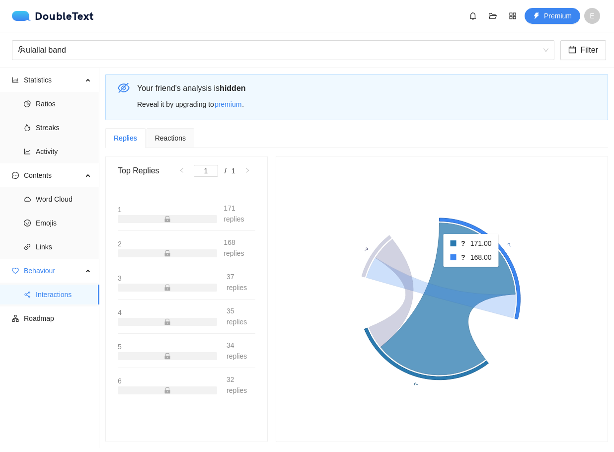
click at [467, 274] on icon at bounding box center [447, 299] width 135 height 152
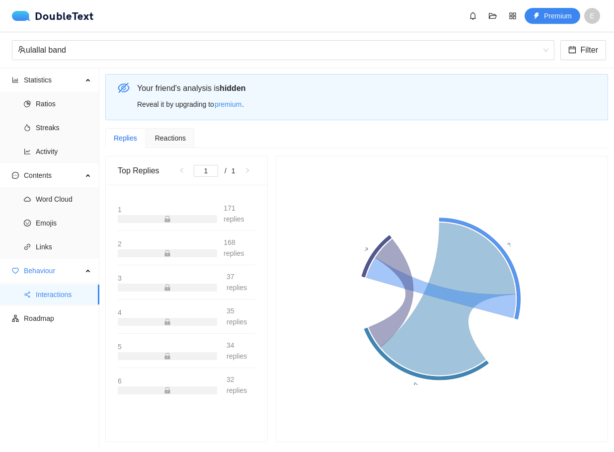
scroll to position [7, 0]
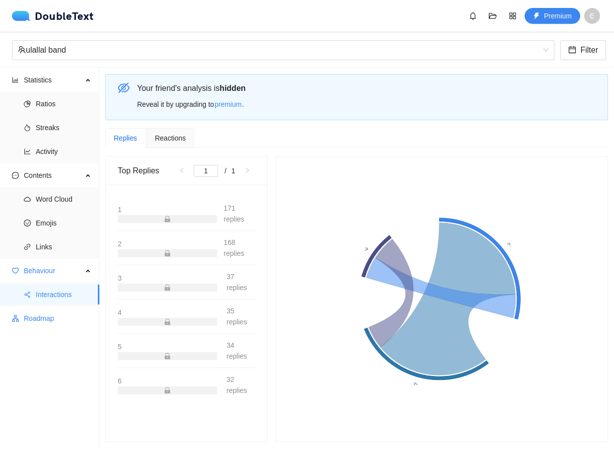
click at [45, 320] on span "Roadmap" at bounding box center [58, 318] width 68 height 20
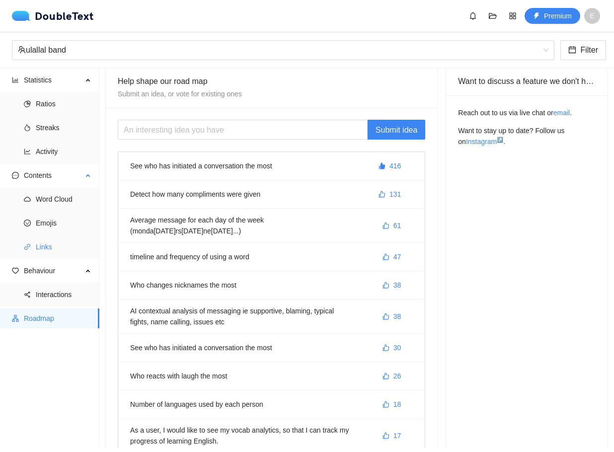
click at [68, 246] on span "Links" at bounding box center [64, 247] width 56 height 20
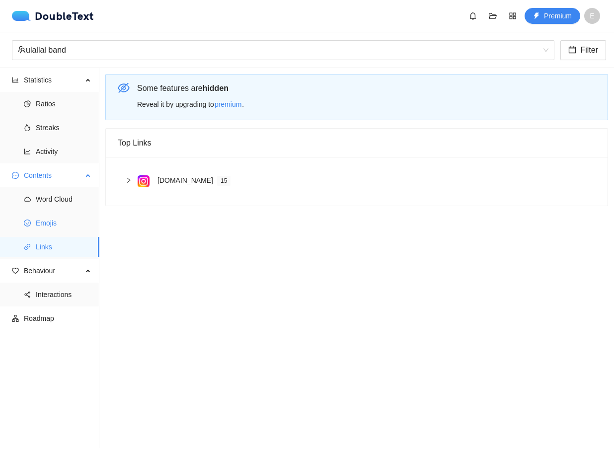
click at [65, 214] on span "Emojis" at bounding box center [64, 223] width 56 height 20
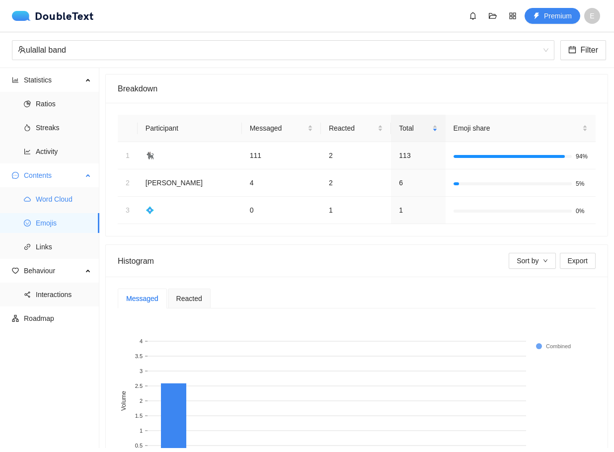
click at [66, 190] on span "Word Cloud" at bounding box center [64, 199] width 56 height 20
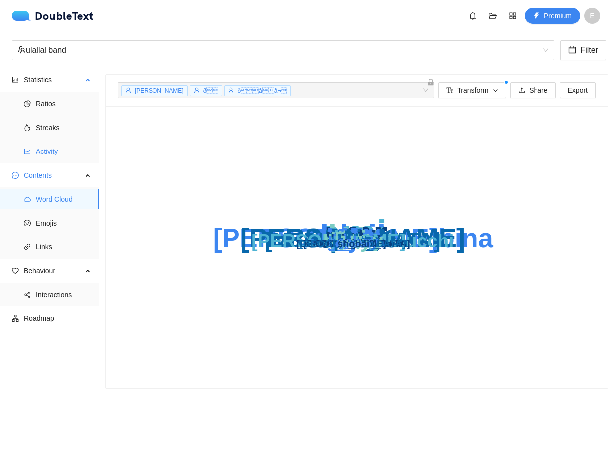
click at [61, 156] on span "Activity" at bounding box center [64, 151] width 56 height 20
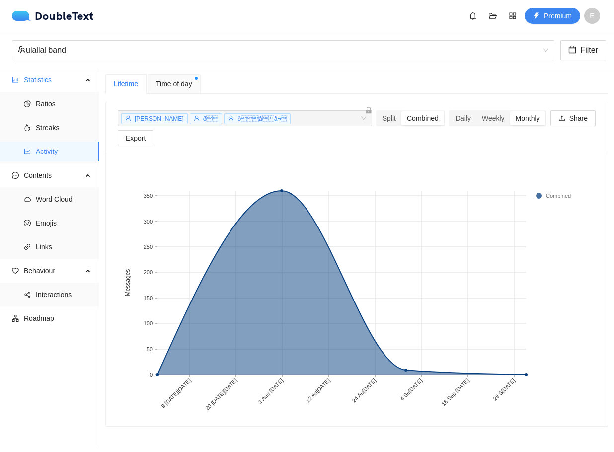
click at [157, 84] on span "Time of day" at bounding box center [174, 83] width 36 height 11
